Goal: Navigation & Orientation: Find specific page/section

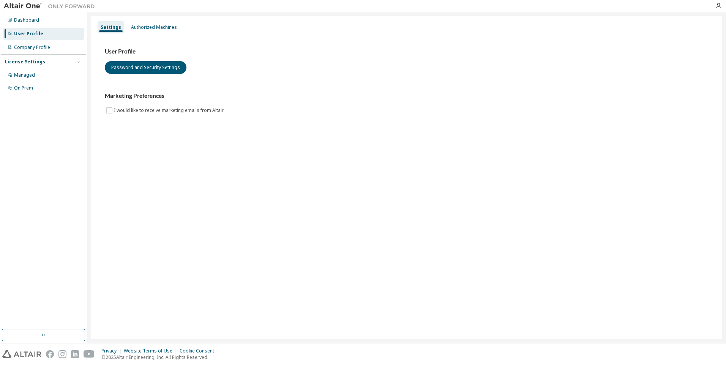
click at [16, 5] on img at bounding box center [51, 6] width 95 height 8
click at [20, 19] on div "Dashboard" at bounding box center [26, 20] width 25 height 6
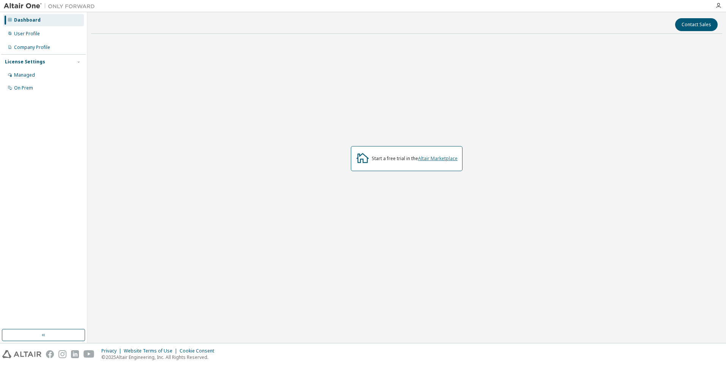
click at [423, 159] on link "Altair Marketplace" at bounding box center [438, 158] width 40 height 6
